Goal: Information Seeking & Learning: Learn about a topic

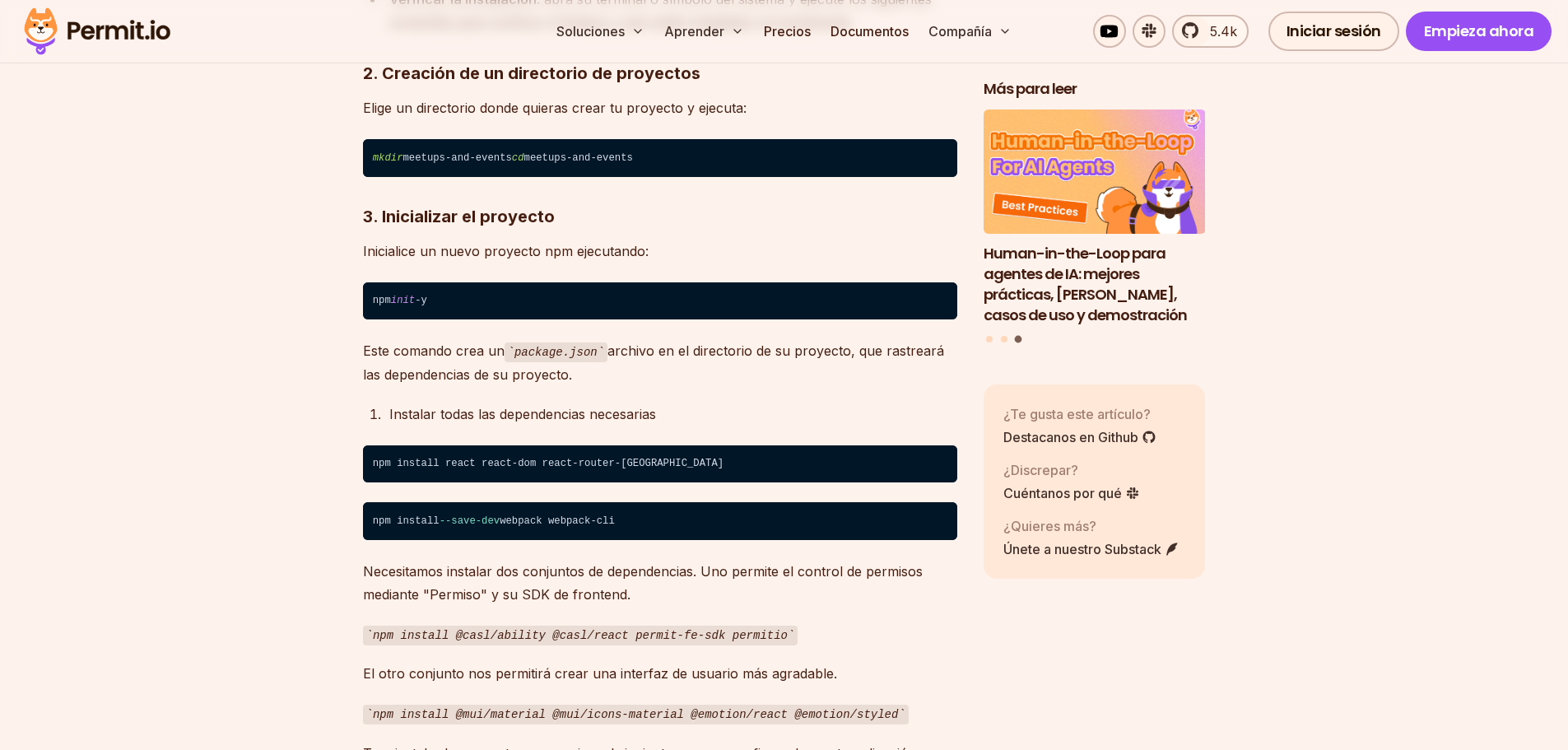
scroll to position [1893, 0]
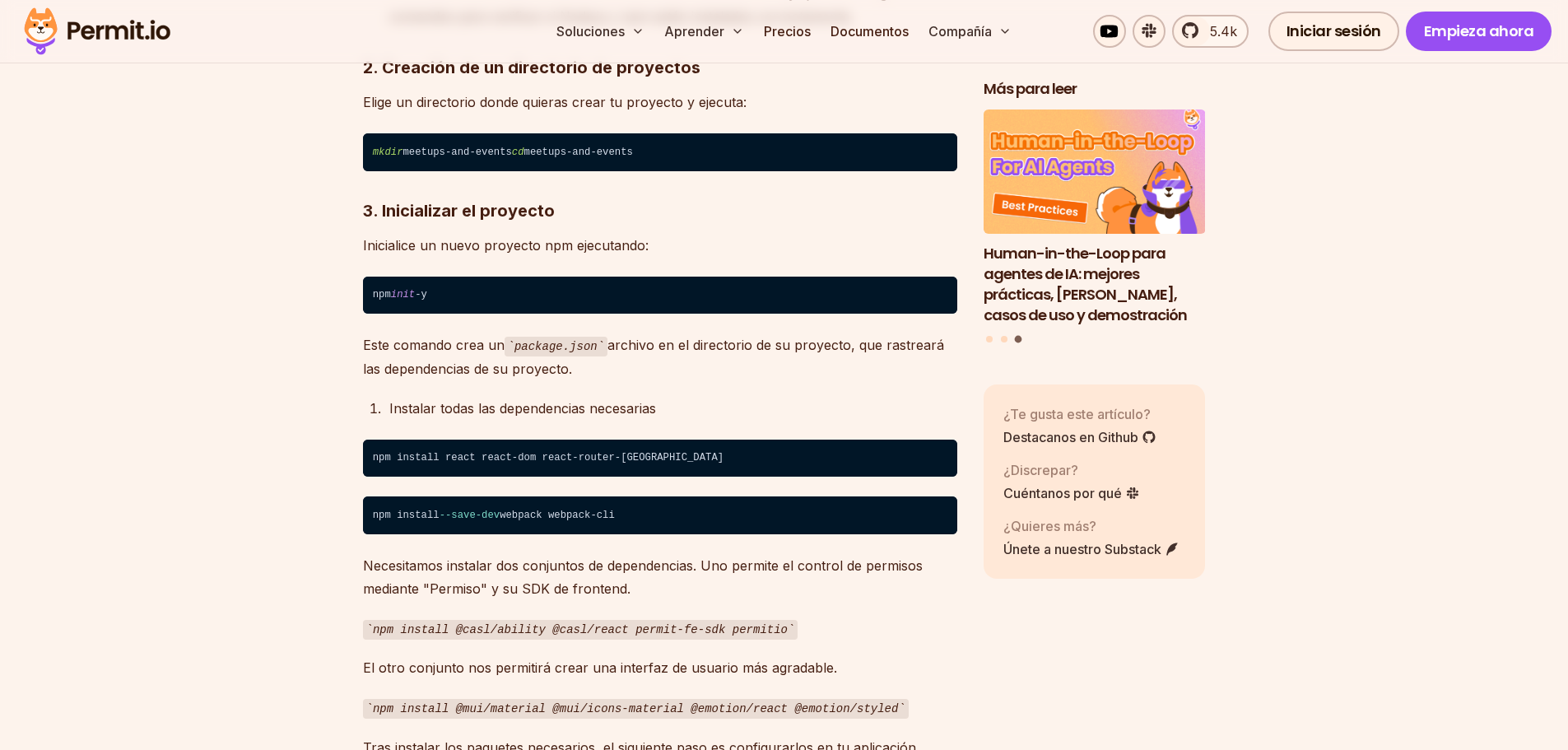
drag, startPoint x: 363, startPoint y: 289, endPoint x: 481, endPoint y: 301, distance: 118.6
click at [481, 301] on code "npm init -y" at bounding box center [660, 295] width 594 height 37
drag, startPoint x: 649, startPoint y: 453, endPoint x: 50, endPoint y: 453, distance: 599.0
drag, startPoint x: 627, startPoint y: 514, endPoint x: 342, endPoint y: 514, distance: 285.0
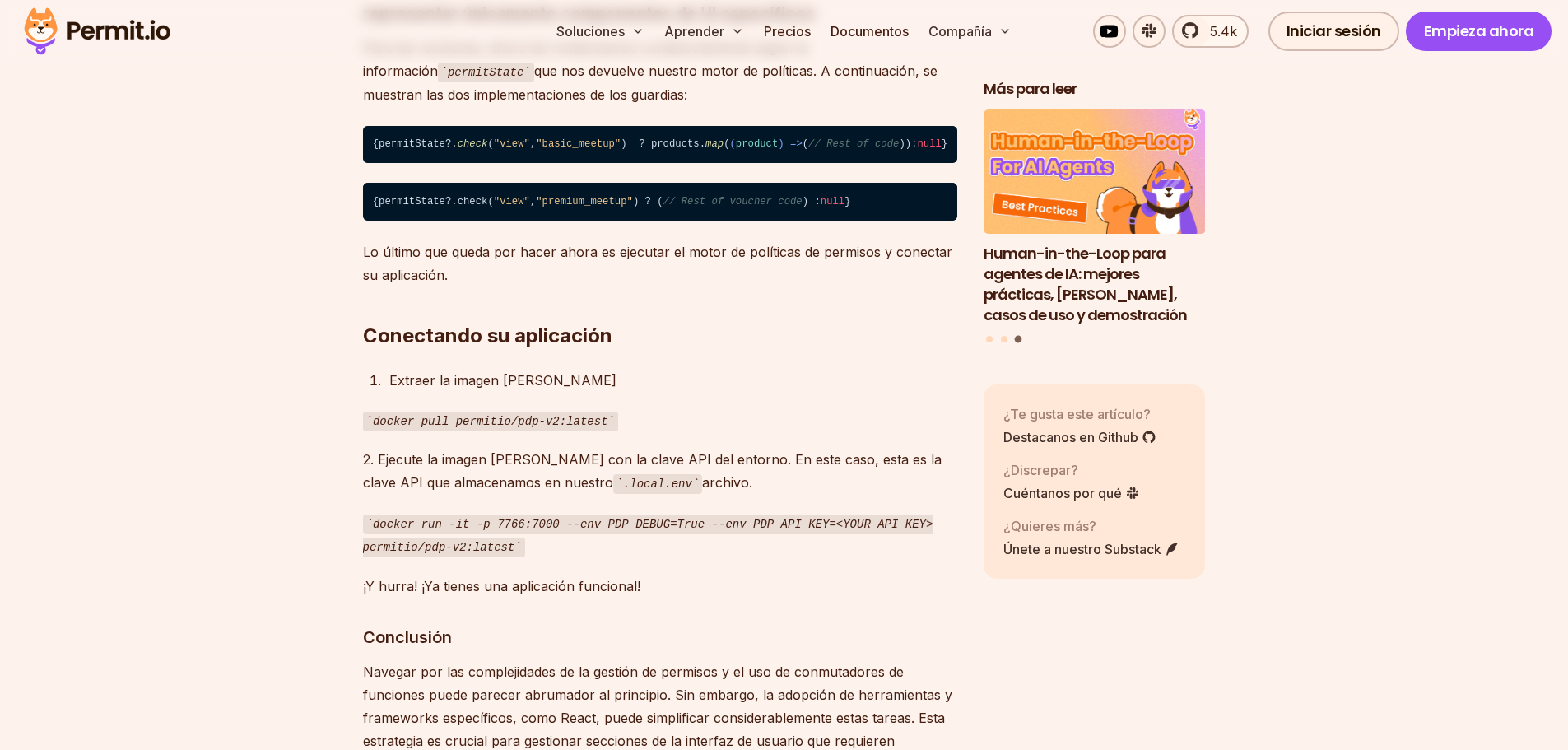
scroll to position [9713, 0]
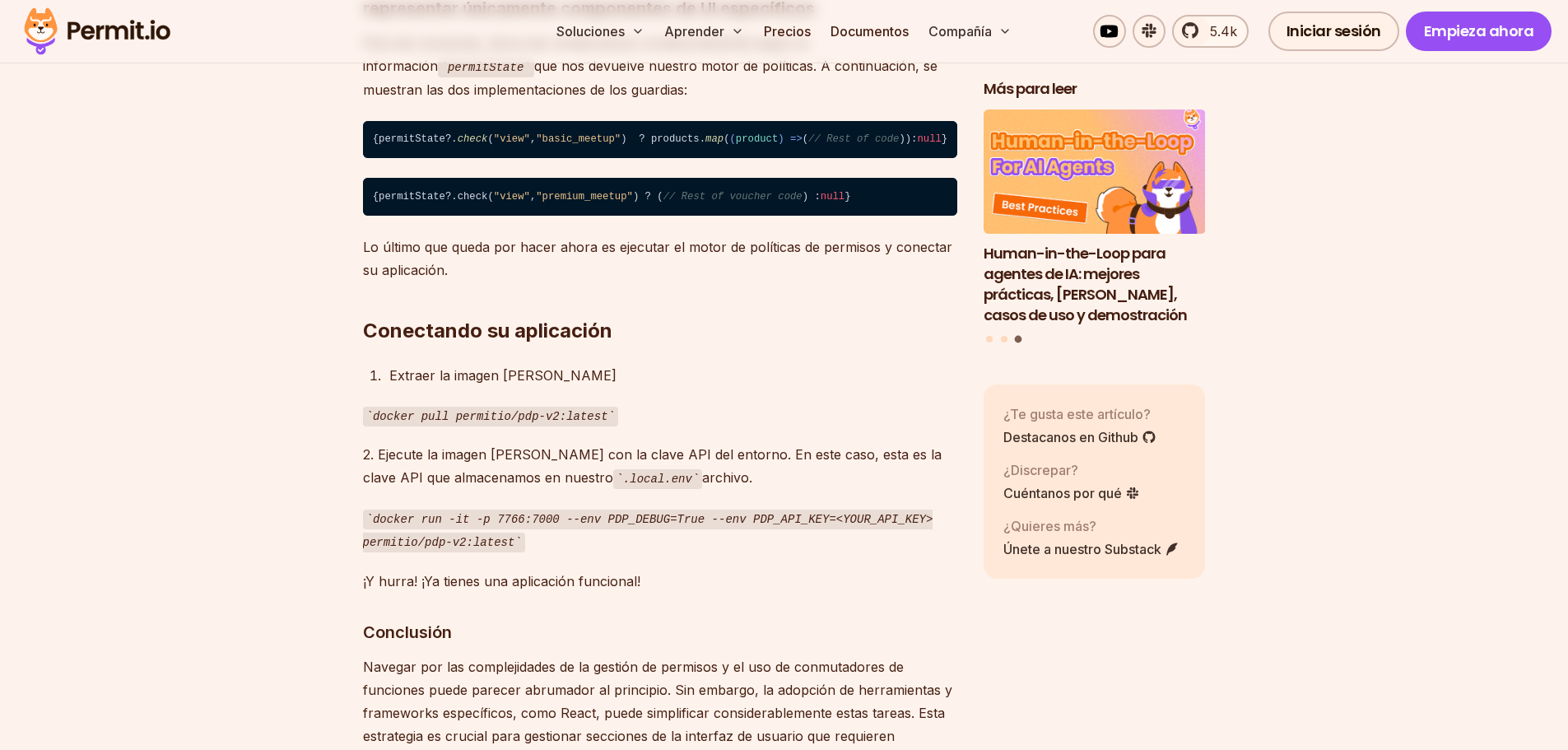
drag, startPoint x: 784, startPoint y: 146, endPoint x: 321, endPoint y: 128, distance: 463.3
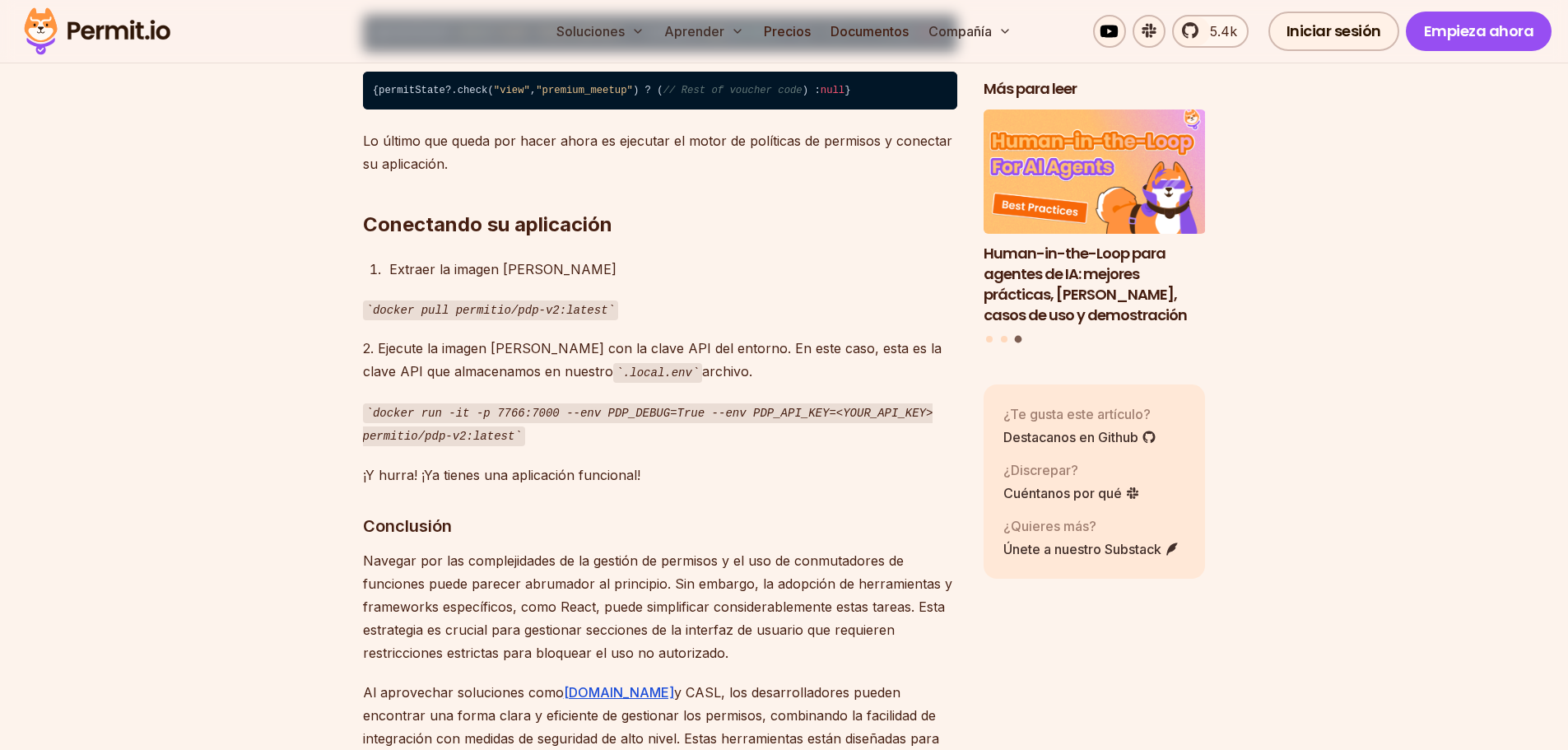
scroll to position [10206, 0]
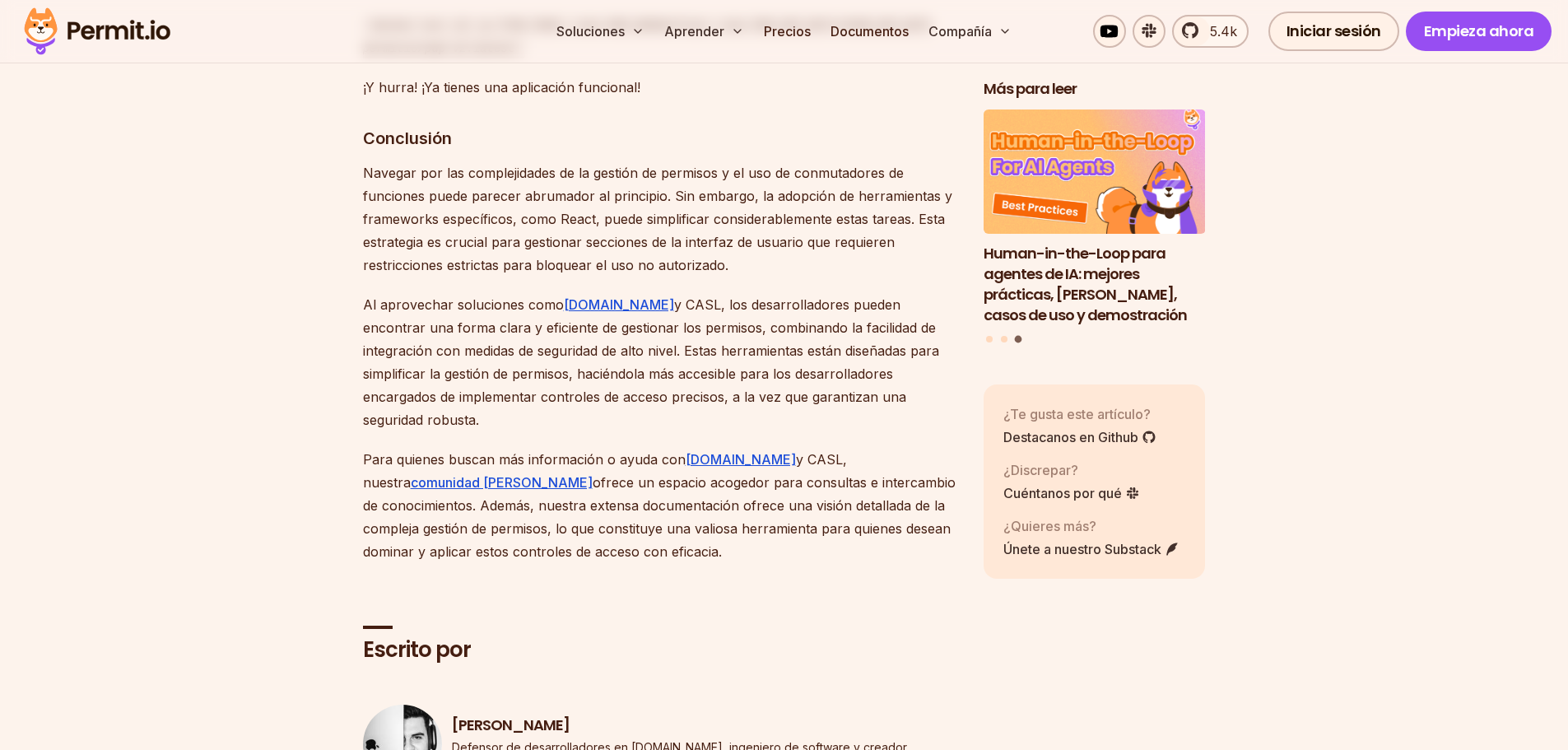
drag, startPoint x: 665, startPoint y: 175, endPoint x: 247, endPoint y: 169, distance: 418.0
drag, startPoint x: 712, startPoint y: 234, endPoint x: 285, endPoint y: 165, distance: 432.5
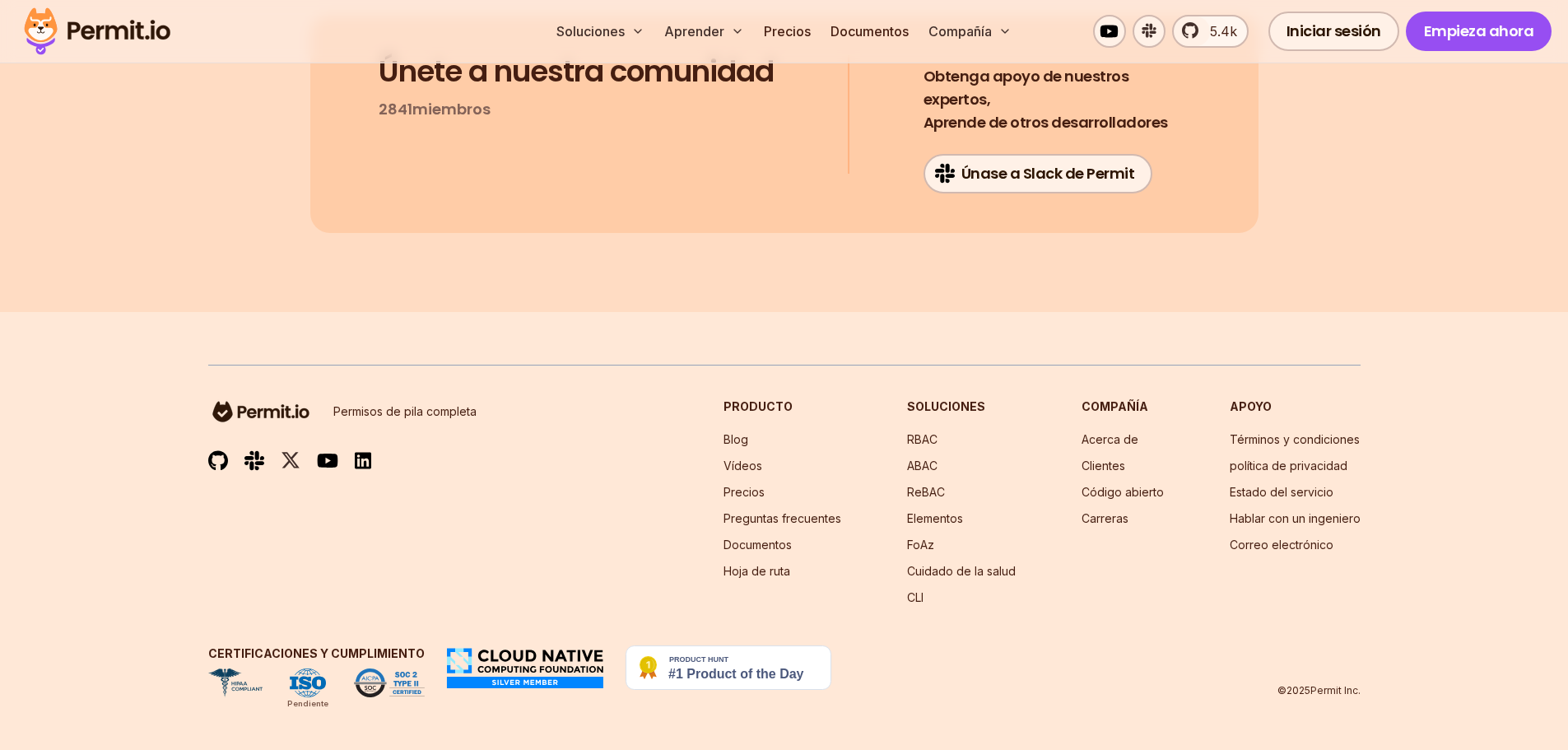
scroll to position [11770, 0]
